Goal: Ask a question

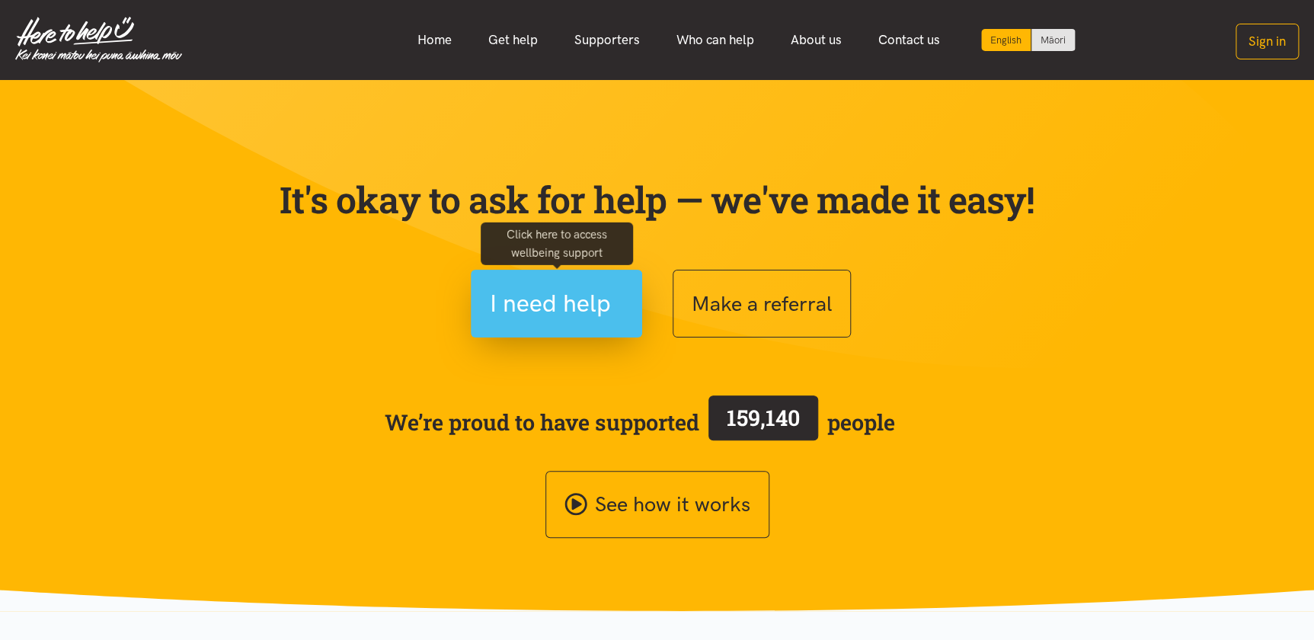
click at [593, 295] on span "I need help" at bounding box center [550, 303] width 121 height 39
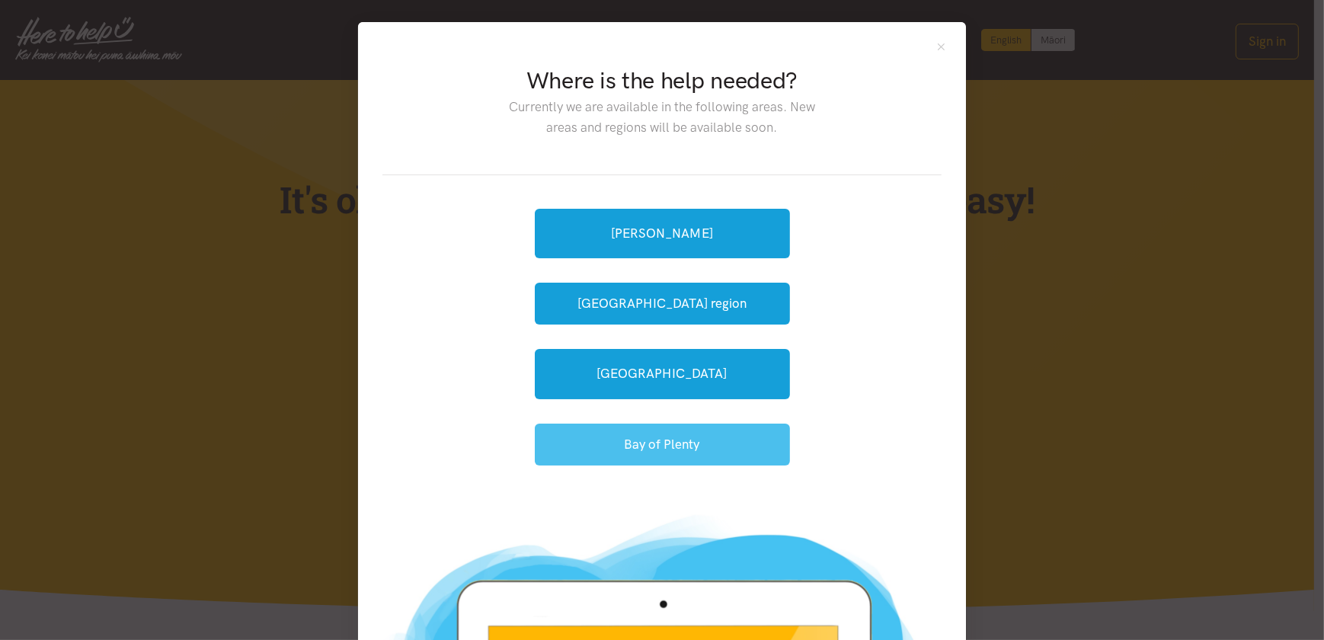
click at [719, 445] on button "Bay of Plenty" at bounding box center [662, 444] width 255 height 42
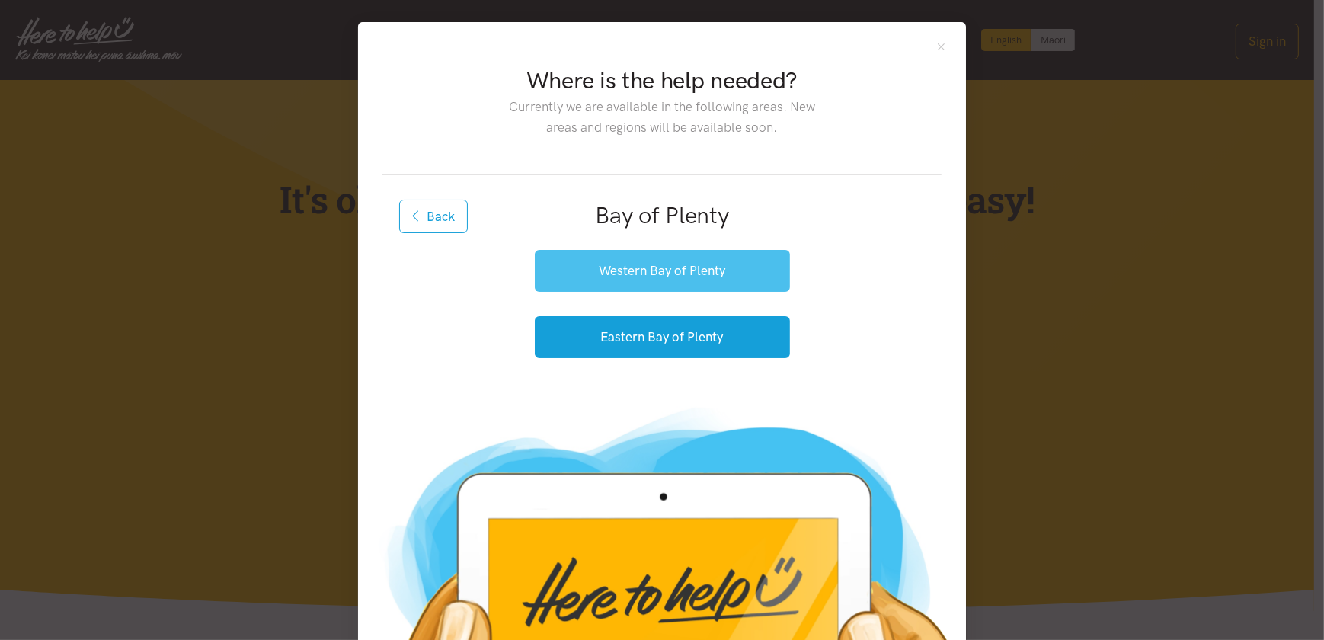
click at [667, 270] on button "Western Bay of Plenty" at bounding box center [662, 271] width 255 height 42
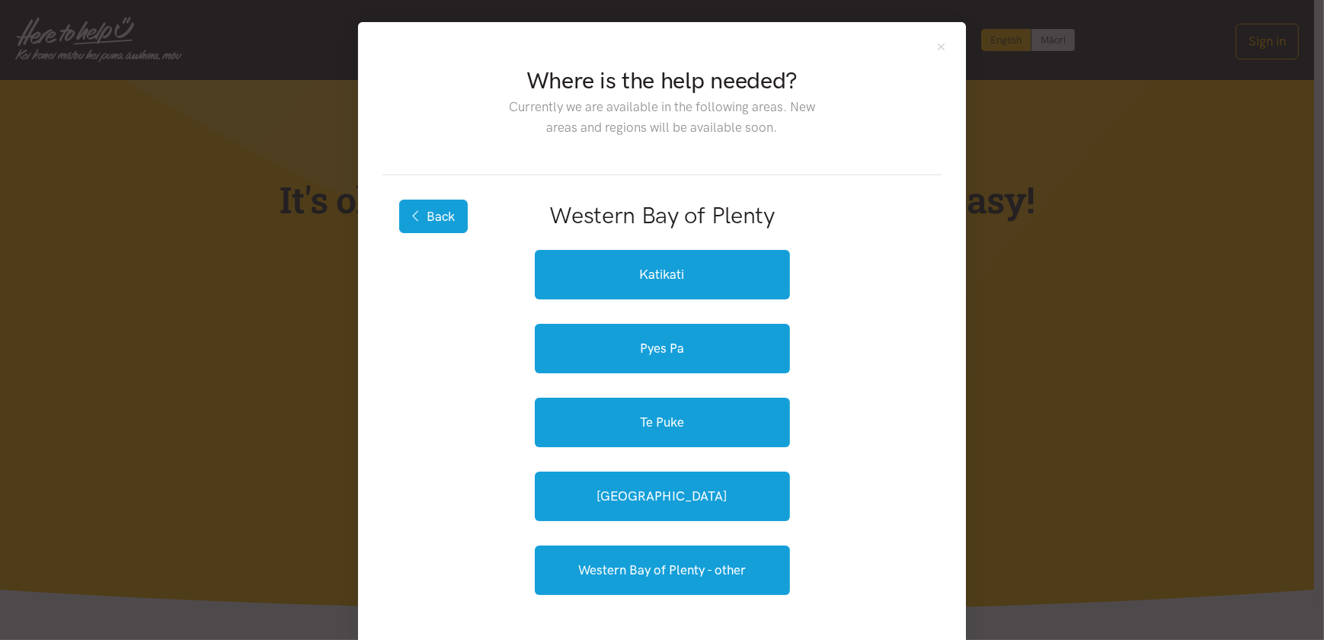
click at [412, 213] on icon "button" at bounding box center [416, 215] width 8 height 13
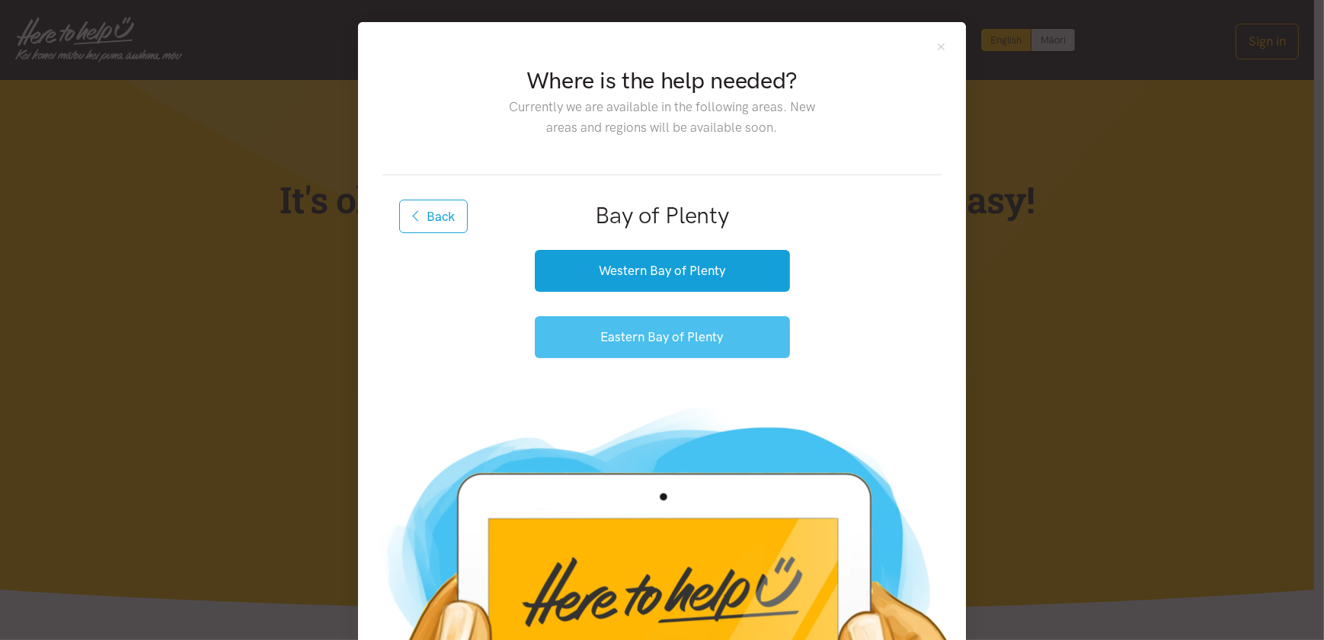
click at [653, 352] on button "Eastern Bay of Plenty" at bounding box center [662, 337] width 255 height 42
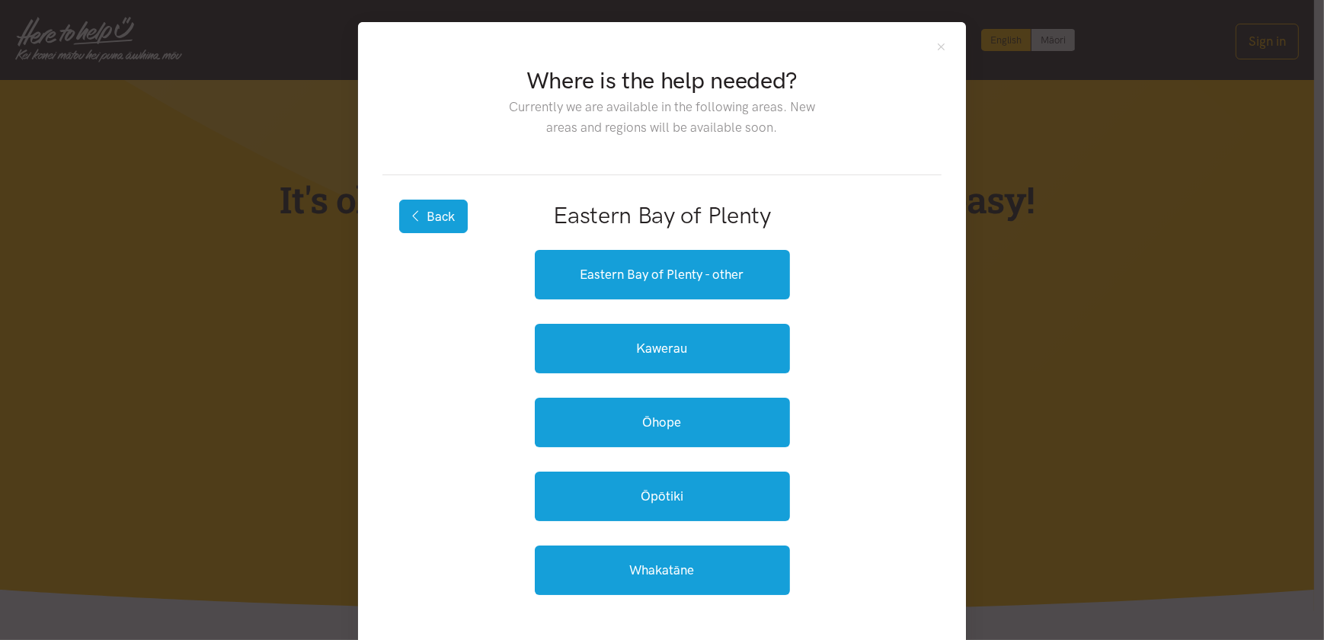
click at [419, 208] on button "Back" at bounding box center [433, 217] width 69 height 34
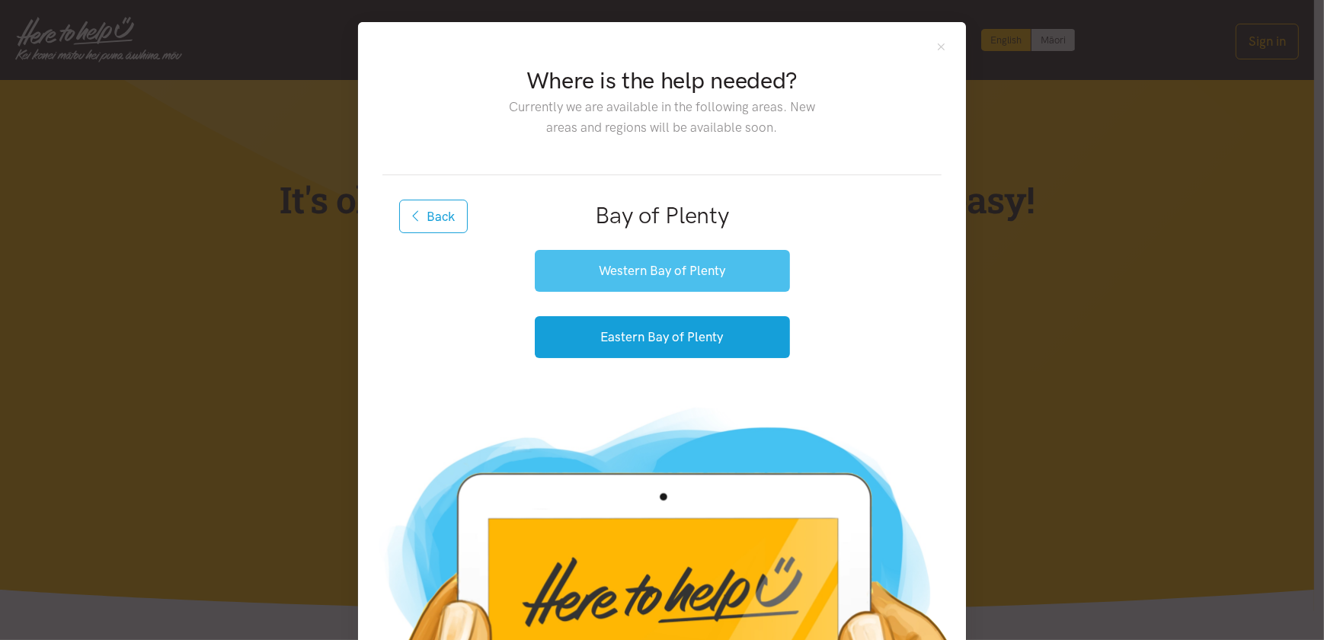
click at [631, 271] on button "Western Bay of Plenty" at bounding box center [662, 271] width 255 height 42
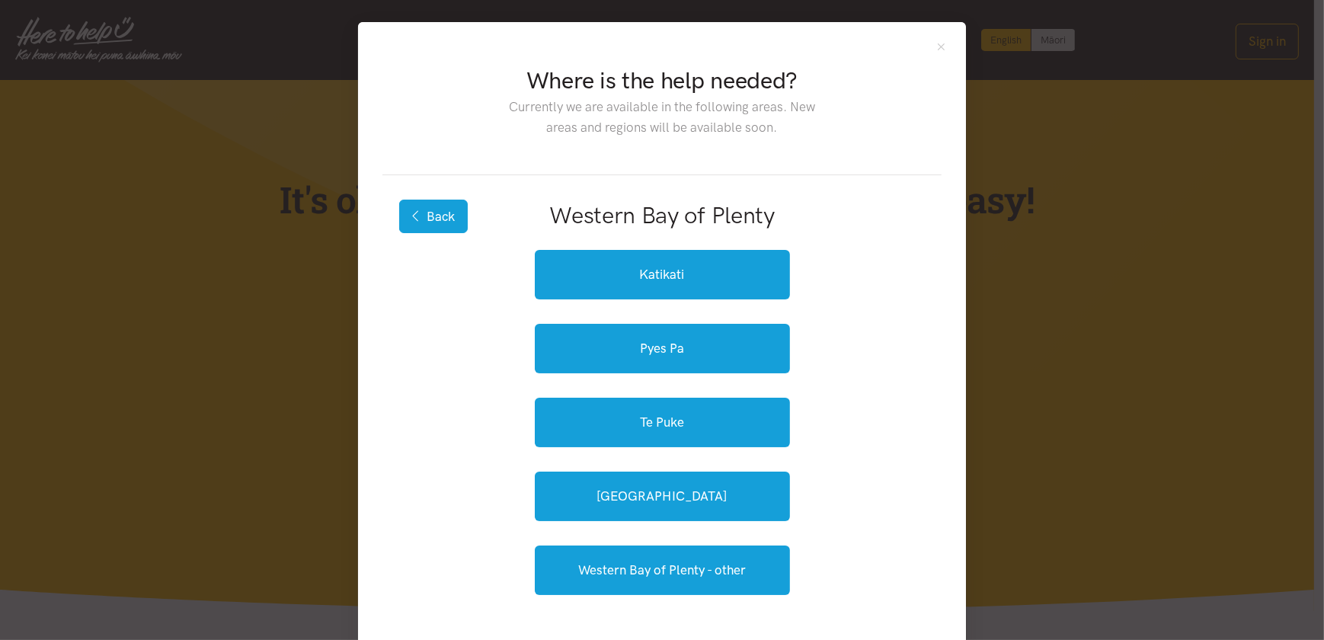
click at [439, 206] on button "Back" at bounding box center [433, 217] width 69 height 34
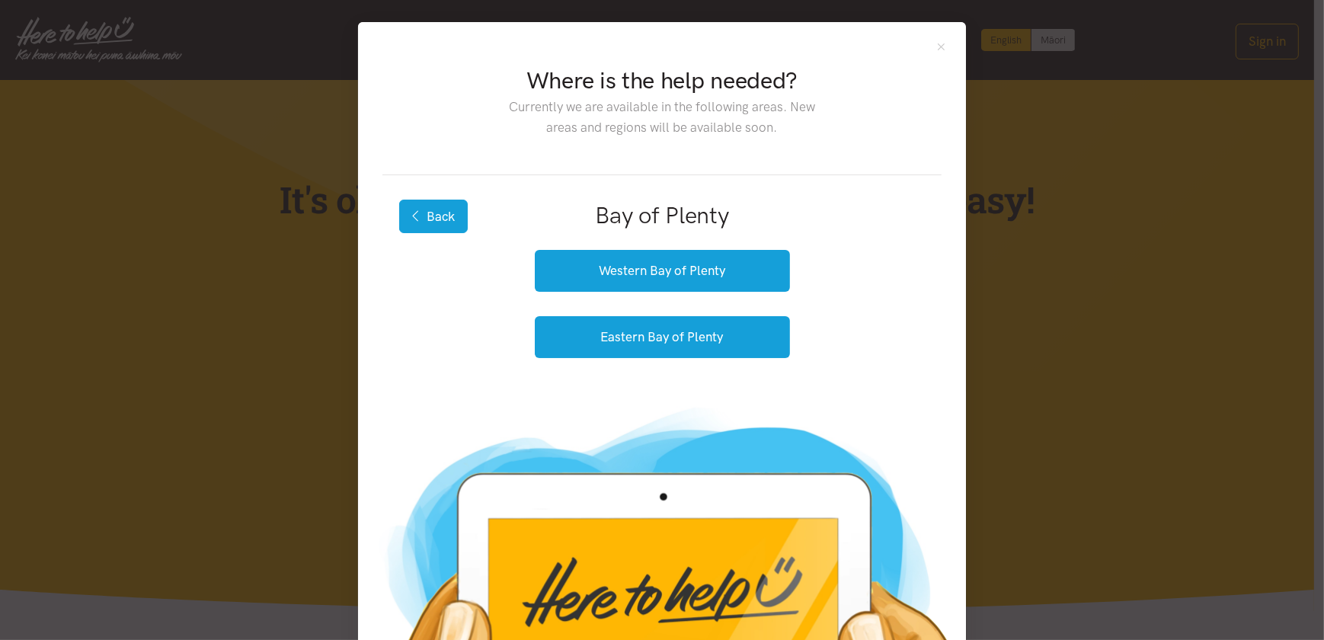
click at [433, 212] on button "Back" at bounding box center [433, 217] width 69 height 34
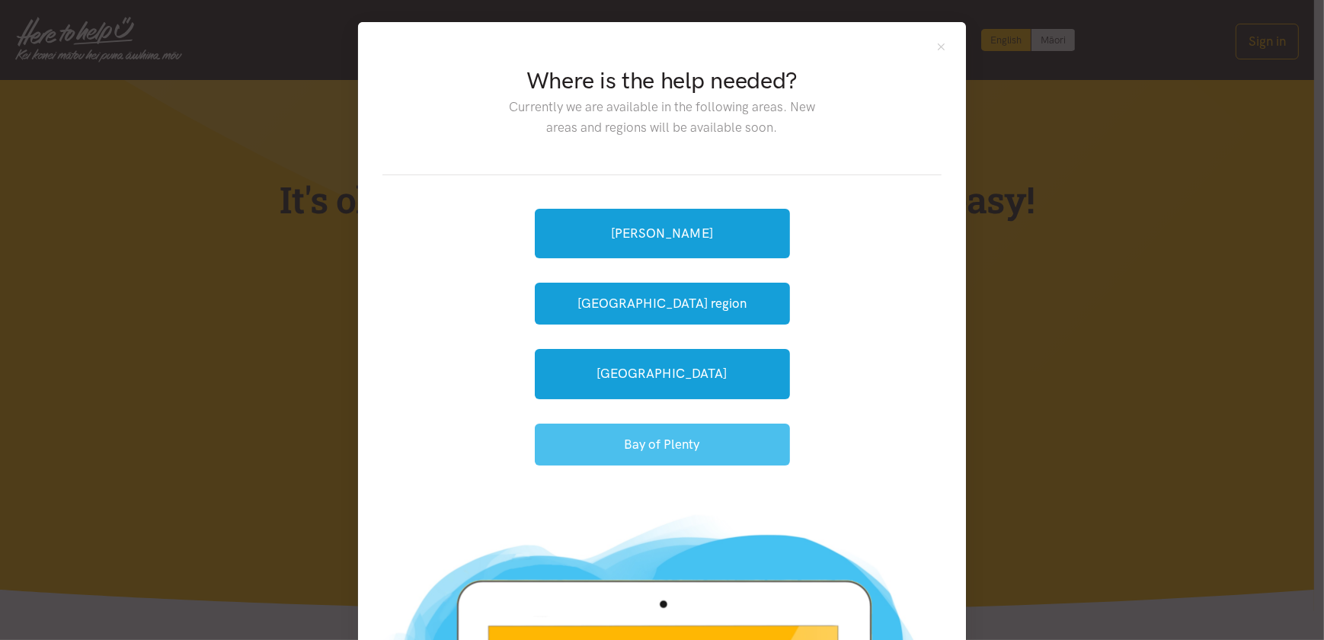
click at [674, 443] on button "Bay of Plenty" at bounding box center [662, 444] width 255 height 42
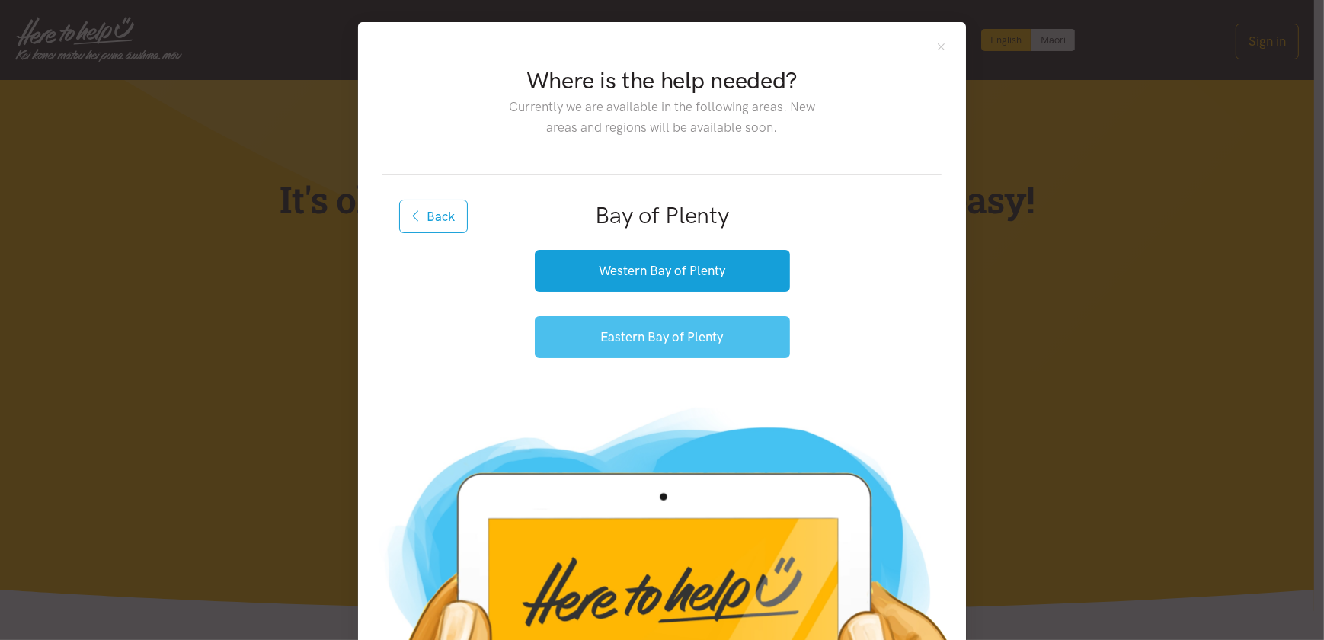
click at [652, 340] on button "Eastern Bay of Plenty" at bounding box center [662, 337] width 255 height 42
